Goal: Navigation & Orientation: Find specific page/section

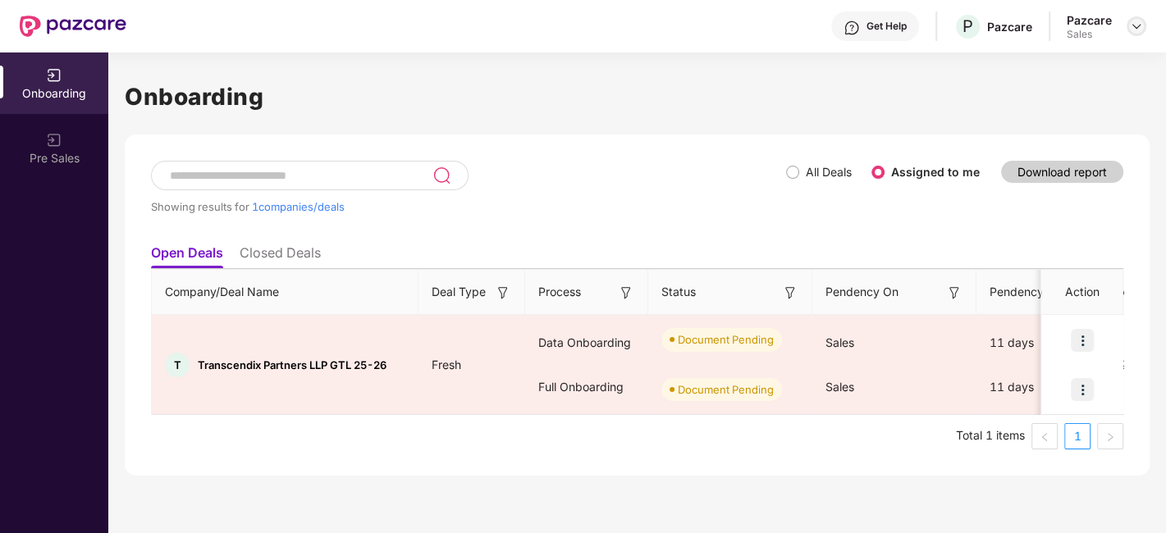
click at [1133, 24] on img at bounding box center [1136, 26] width 13 height 13
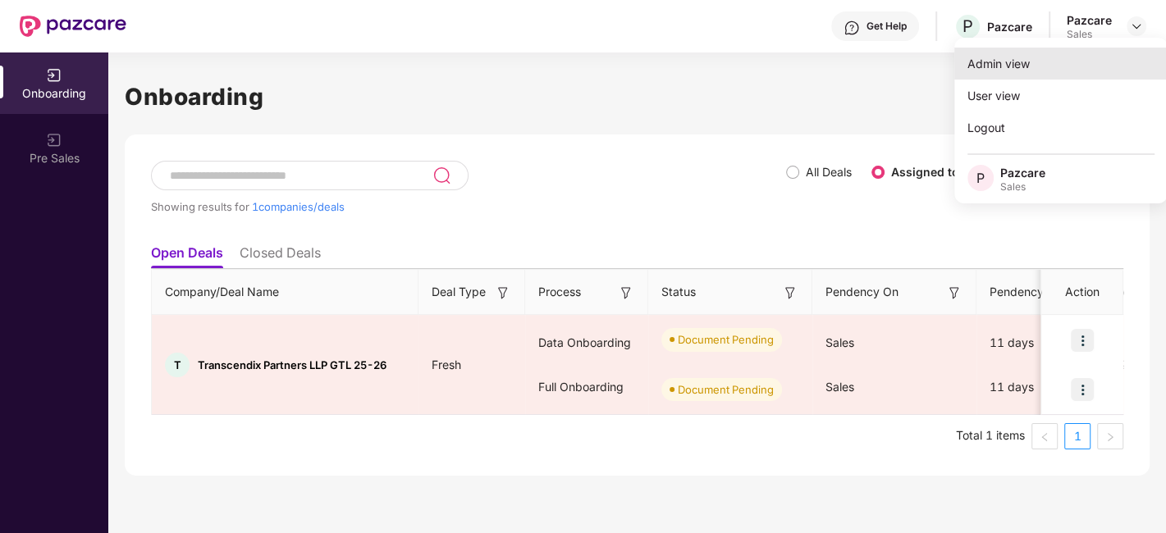
click at [1025, 66] on div "Admin view" at bounding box center [1060, 64] width 213 height 32
